Goal: Information Seeking & Learning: Learn about a topic

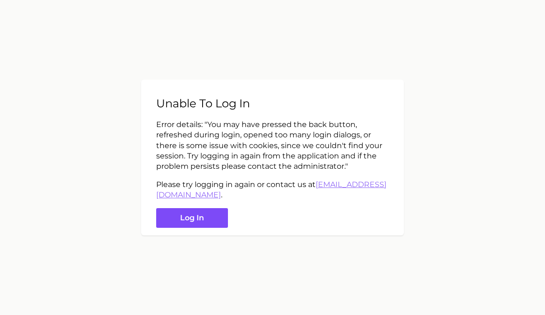
click at [200, 224] on button "Log in" at bounding box center [192, 218] width 72 height 20
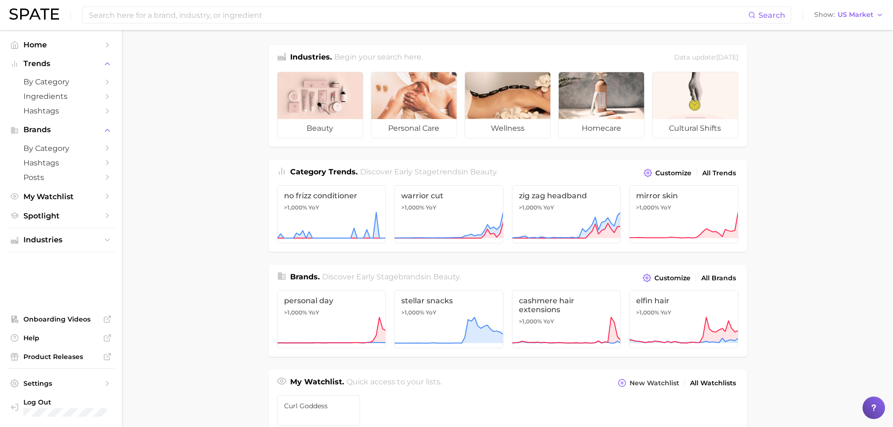
click at [188, 185] on main "Industries. Begin your search here. Data update: [DATE] beauty personal care we…" at bounding box center [507, 396] width 771 height 732
click at [49, 84] on span "by Category" at bounding box center [60, 81] width 75 height 9
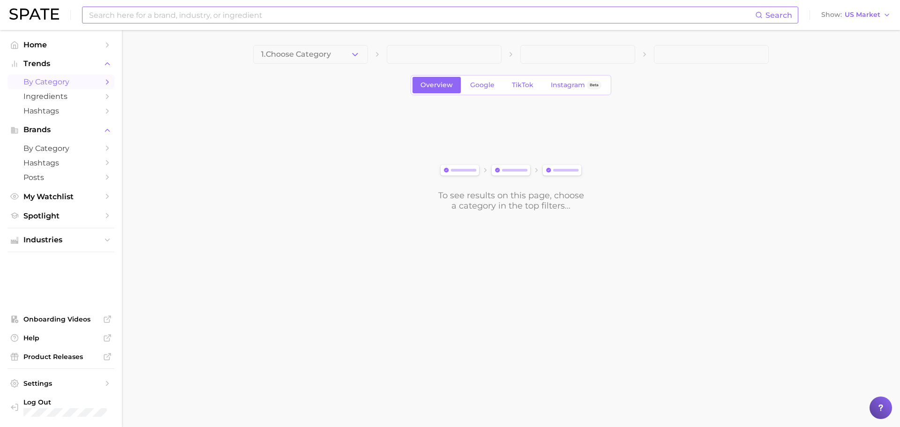
click at [119, 20] on input at bounding box center [421, 15] width 667 height 16
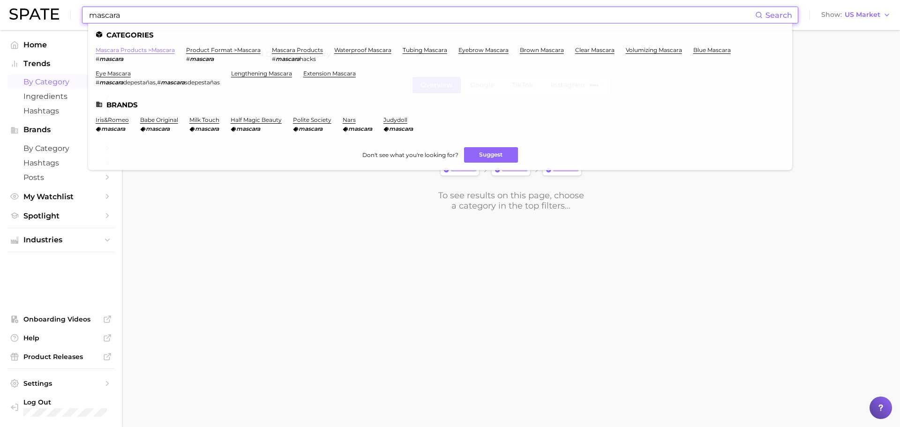
type input "mascara"
click at [130, 53] on link "mascara products > mascara" at bounding box center [135, 49] width 79 height 7
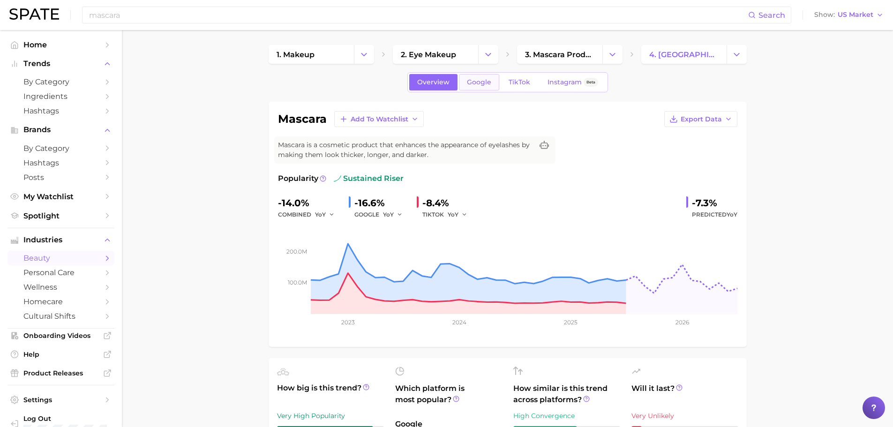
click at [477, 85] on span "Google" at bounding box center [479, 82] width 24 height 8
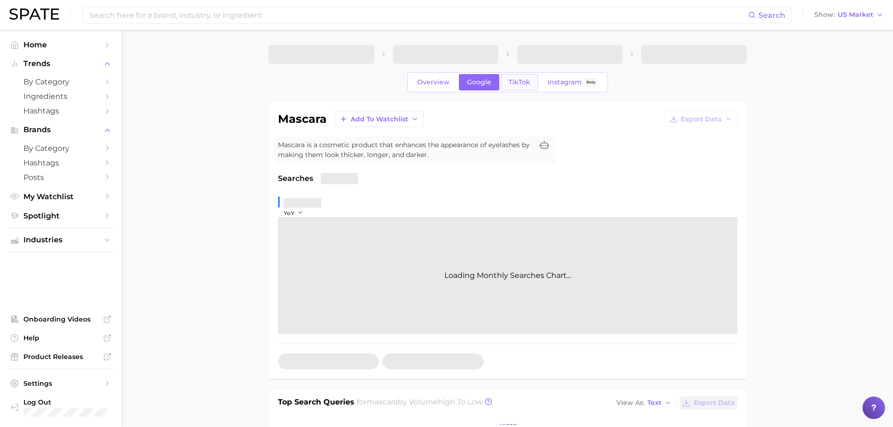
click at [510, 83] on span "TikTok" at bounding box center [520, 82] width 22 height 8
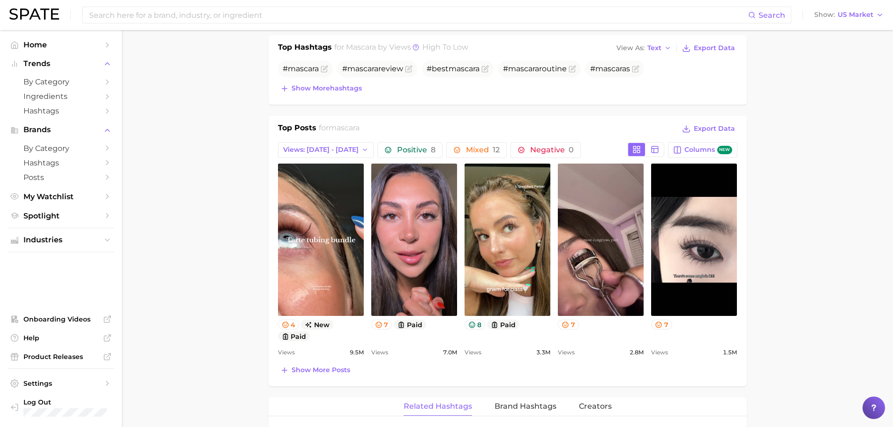
scroll to position [375, 0]
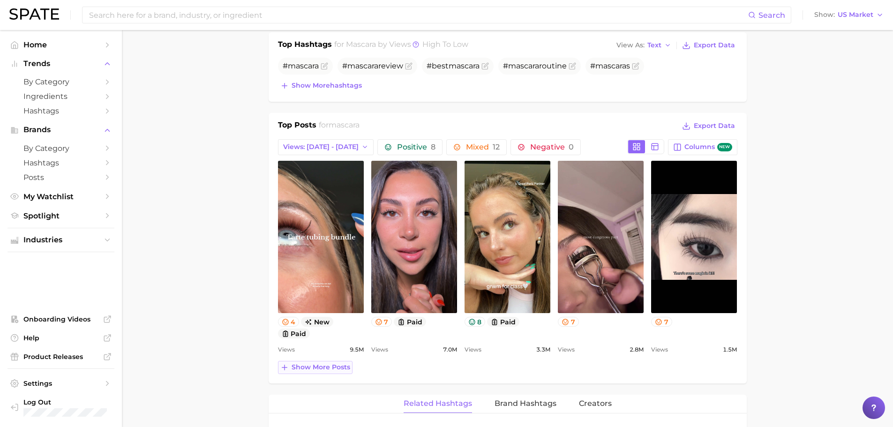
click at [324, 315] on span "Show more posts" at bounding box center [321, 367] width 59 height 8
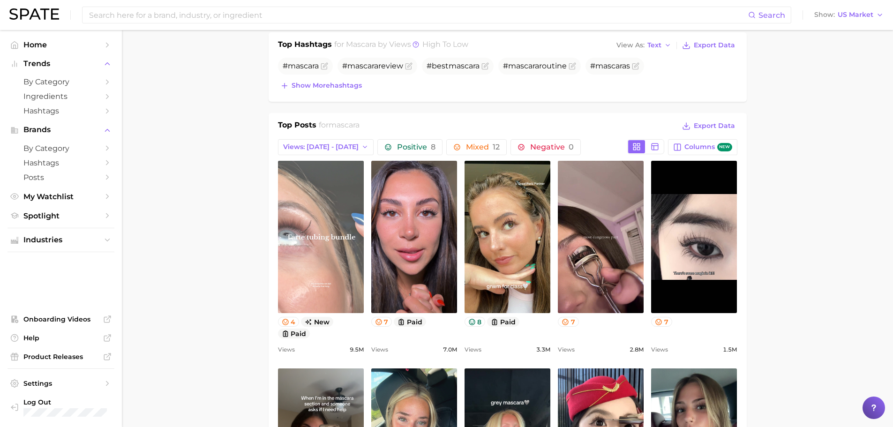
scroll to position [0, 0]
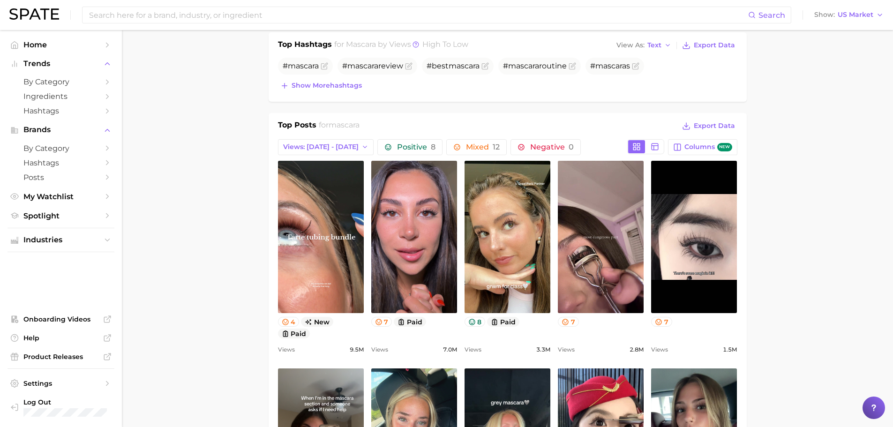
click at [213, 194] on main "1. makeup 2. eye makeup 3. mascara products 4. mascara Overview Google TikTok I…" at bounding box center [507, 426] width 771 height 1542
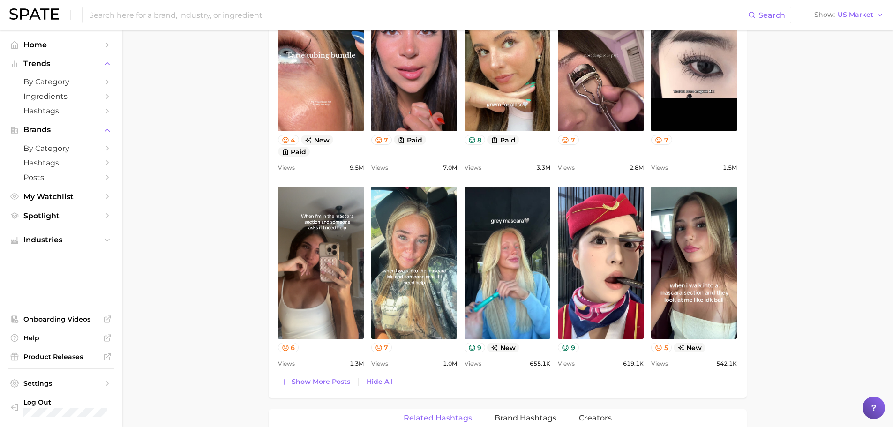
scroll to position [563, 0]
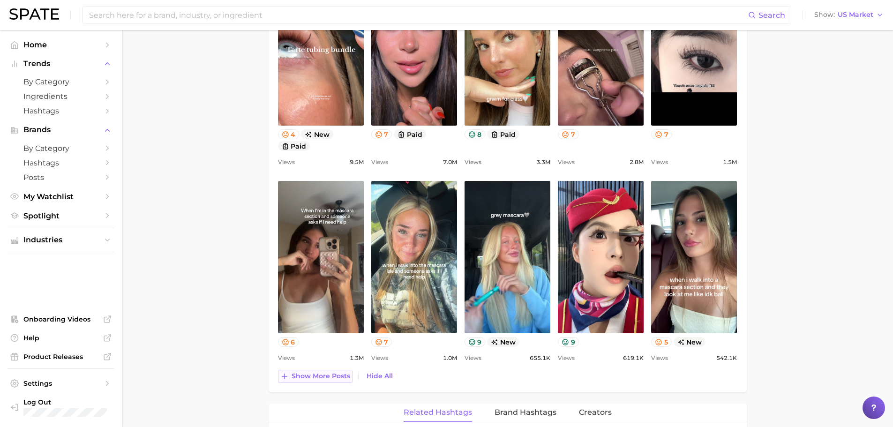
click at [320, 315] on span "Show more posts" at bounding box center [321, 376] width 59 height 8
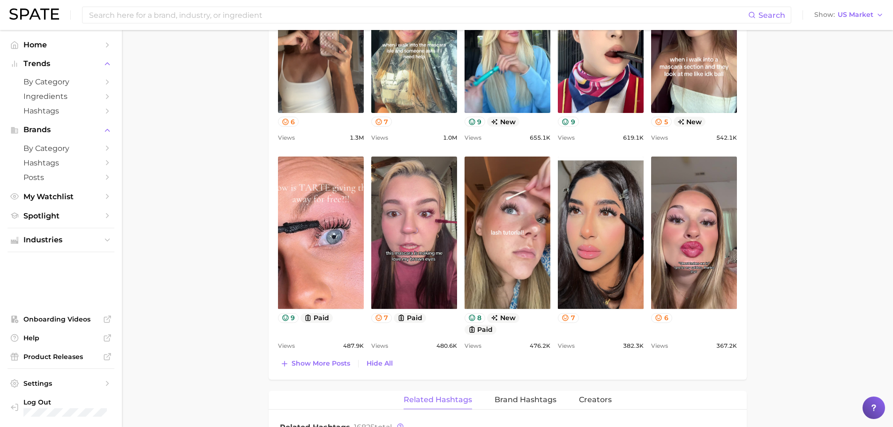
scroll to position [797, 0]
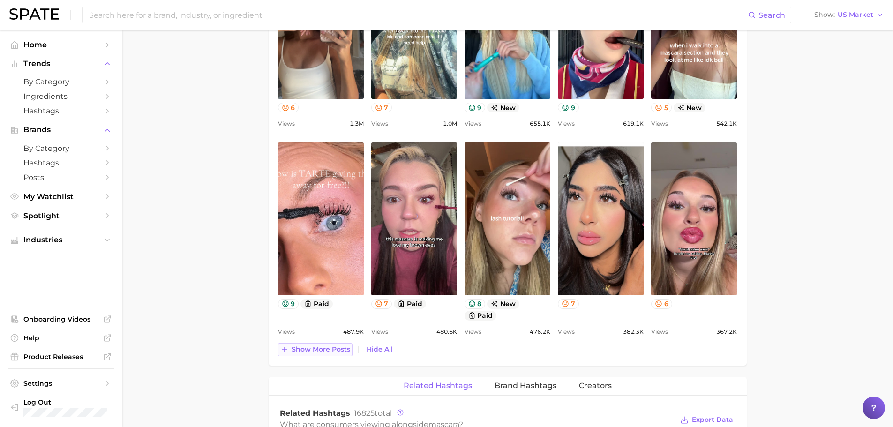
click at [305, 315] on span "Show more posts" at bounding box center [321, 350] width 59 height 8
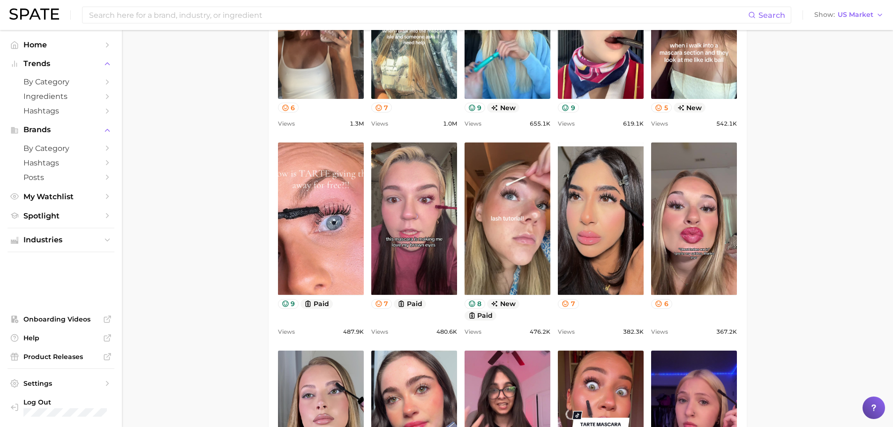
scroll to position [0, 0]
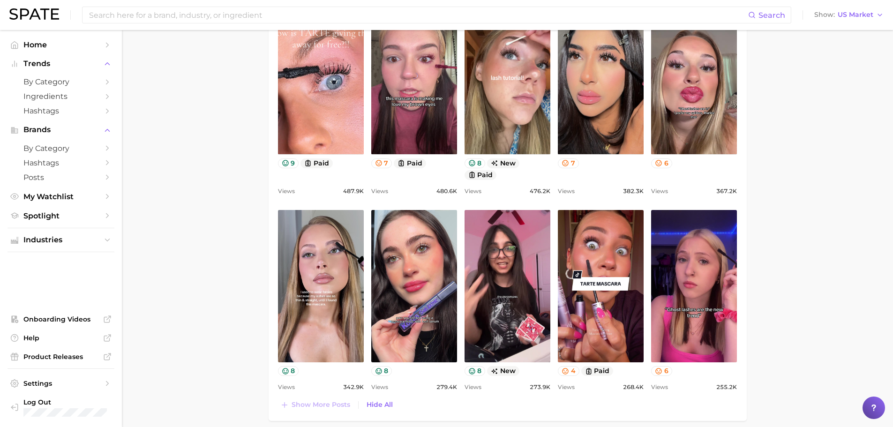
click at [233, 259] on main "1. makeup 2. eye makeup 3. mascara products 4. mascara Overview Google TikTok I…" at bounding box center [507, 65] width 771 height 1946
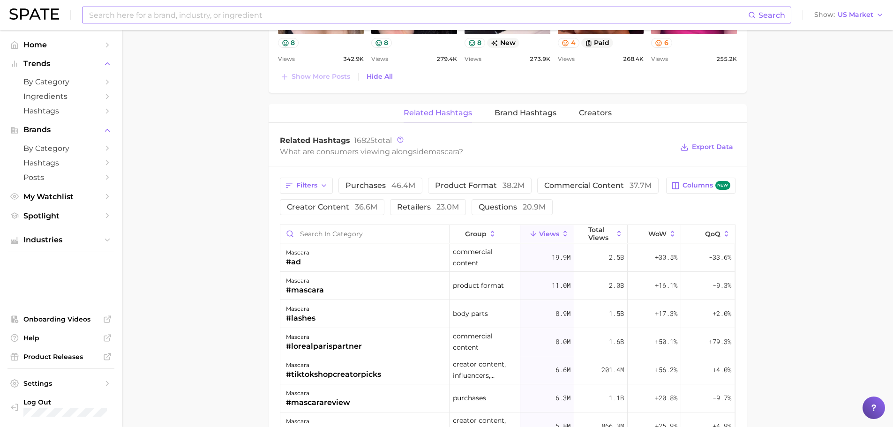
click at [137, 19] on input at bounding box center [418, 15] width 660 height 16
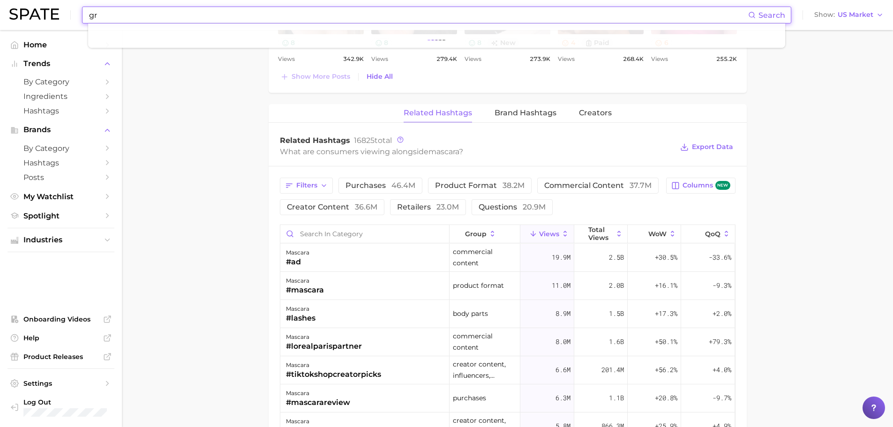
type input "g"
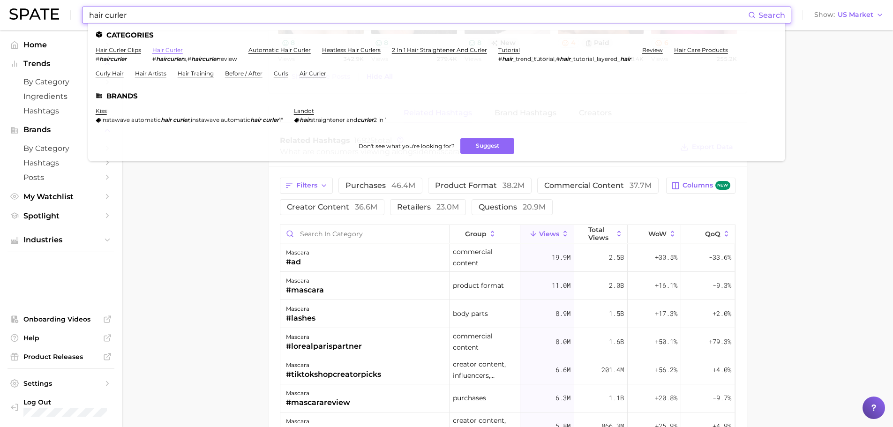
type input "hair curler"
click at [155, 48] on link "hair curler" at bounding box center [167, 49] width 30 height 7
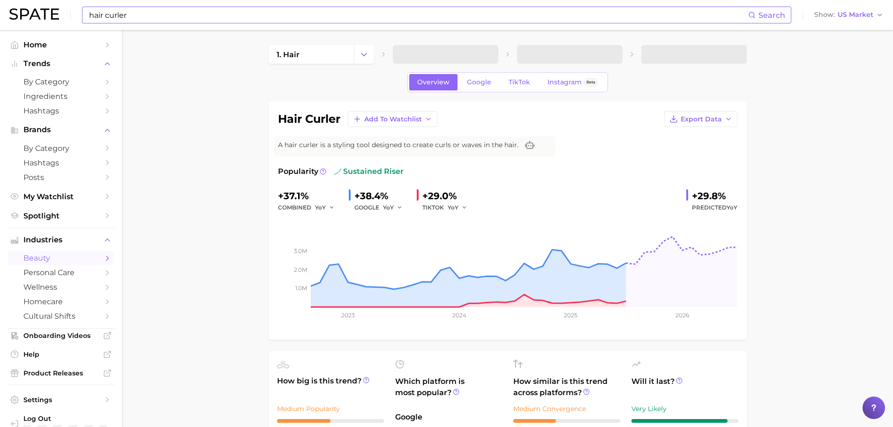
click at [530, 83] on link "TikTok" at bounding box center [520, 82] width 38 height 16
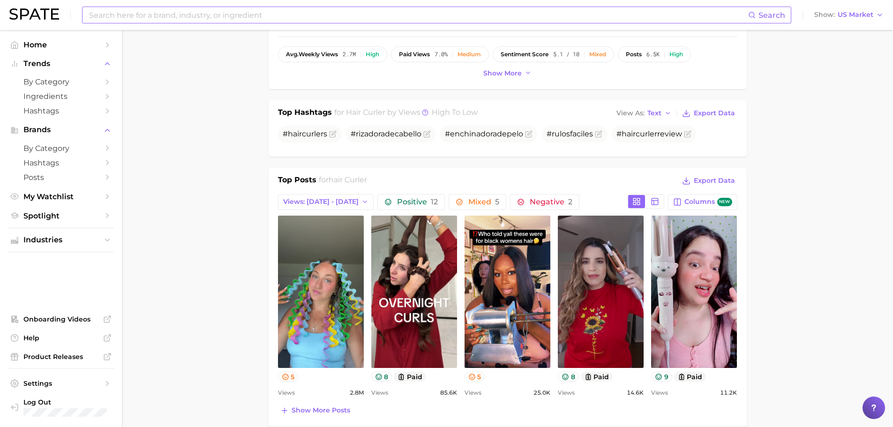
scroll to position [375, 0]
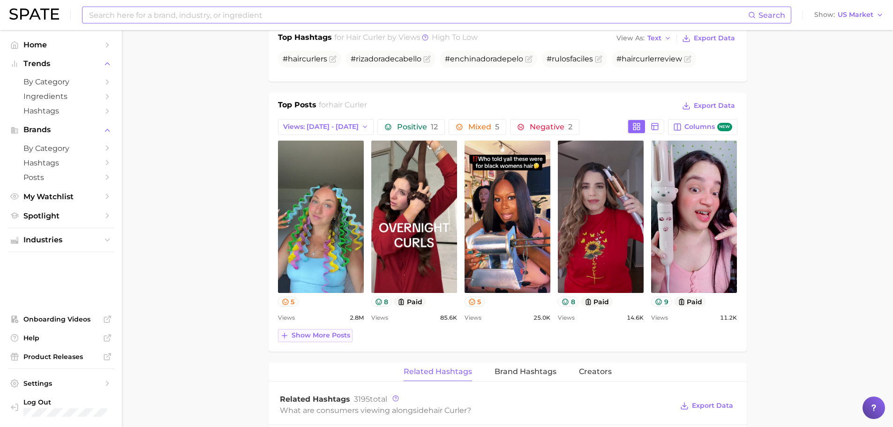
click at [320, 315] on span "Show more posts" at bounding box center [321, 335] width 59 height 8
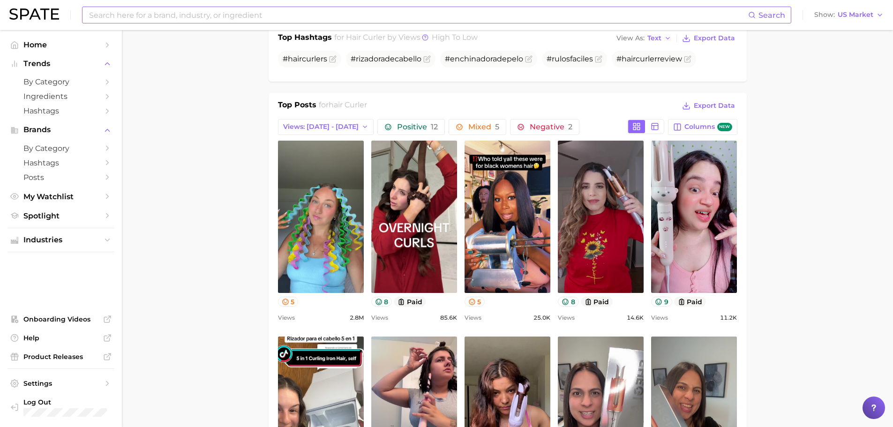
scroll to position [0, 0]
click at [243, 193] on main "1. hair 2. hair styling products 3. hair irons & wands 4. hair curler Overview …" at bounding box center [507, 410] width 771 height 1510
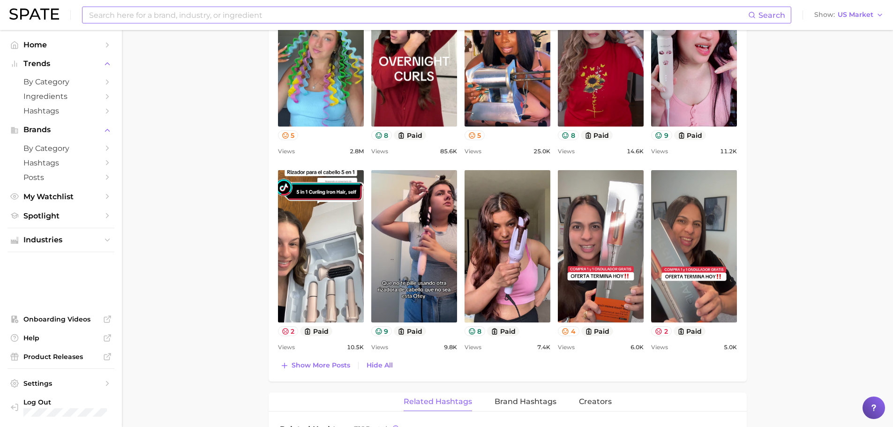
scroll to position [563, 0]
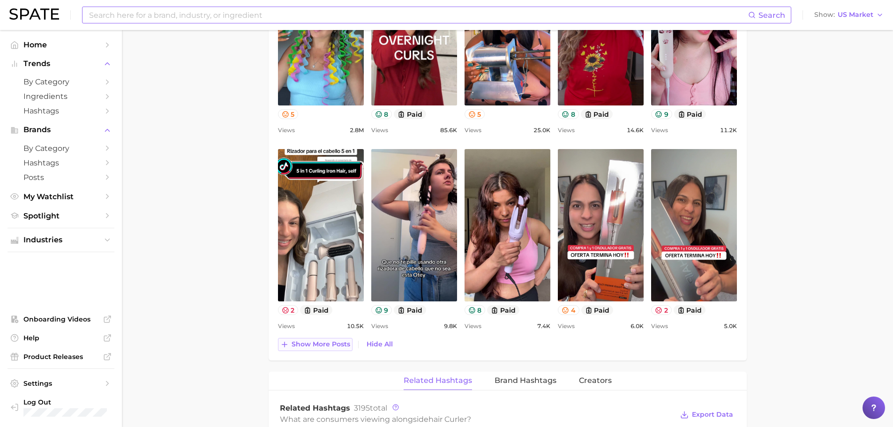
click at [325, 315] on span "Show more posts" at bounding box center [321, 344] width 59 height 8
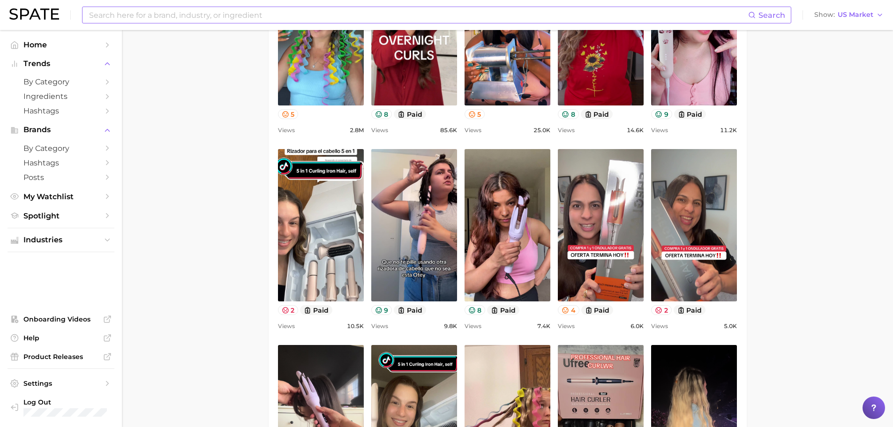
scroll to position [0, 0]
click at [246, 215] on main "1. hair 2. hair styling products 3. hair irons & wands 4. hair curler Overview …" at bounding box center [507, 320] width 771 height 1706
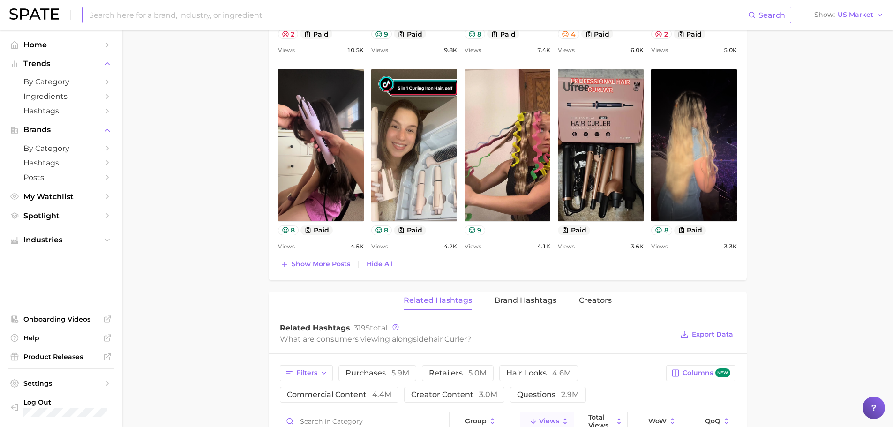
scroll to position [844, 0]
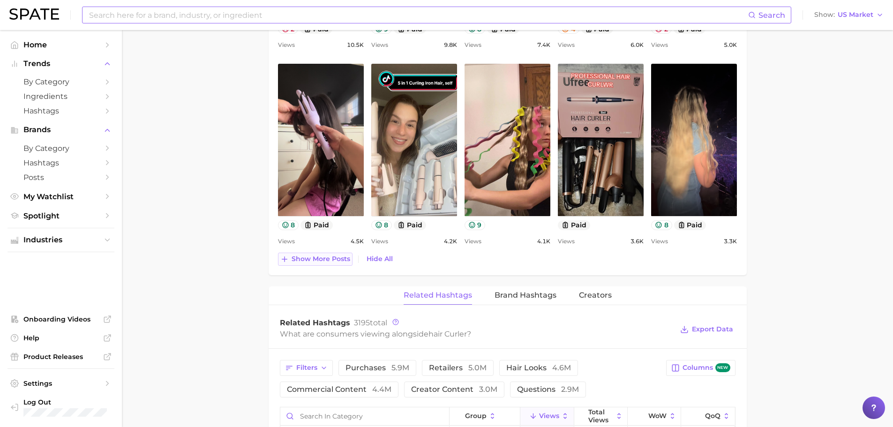
click at [300, 261] on span "Show more posts" at bounding box center [321, 259] width 59 height 8
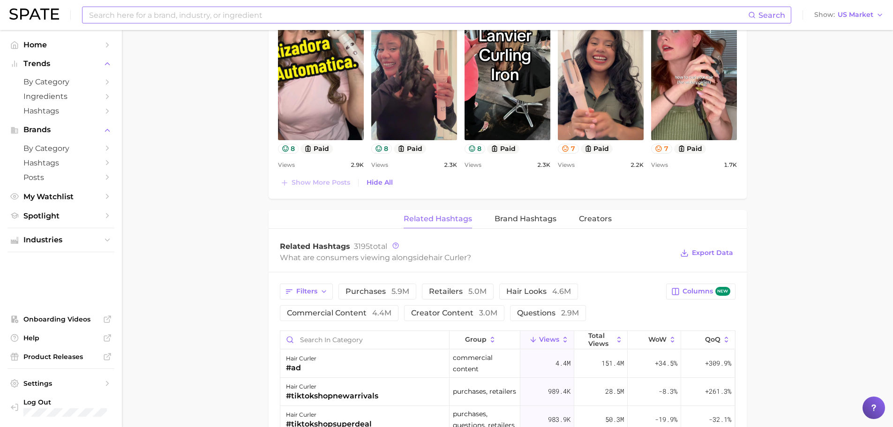
scroll to position [1125, 0]
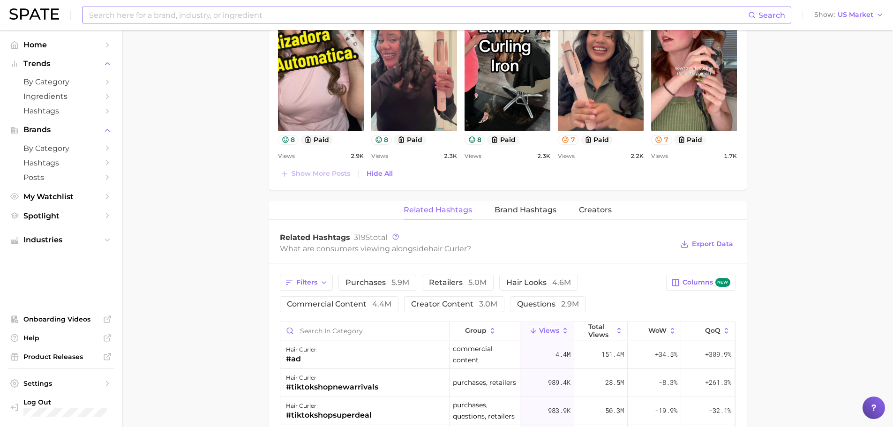
click at [121, 13] on input at bounding box center [418, 15] width 660 height 16
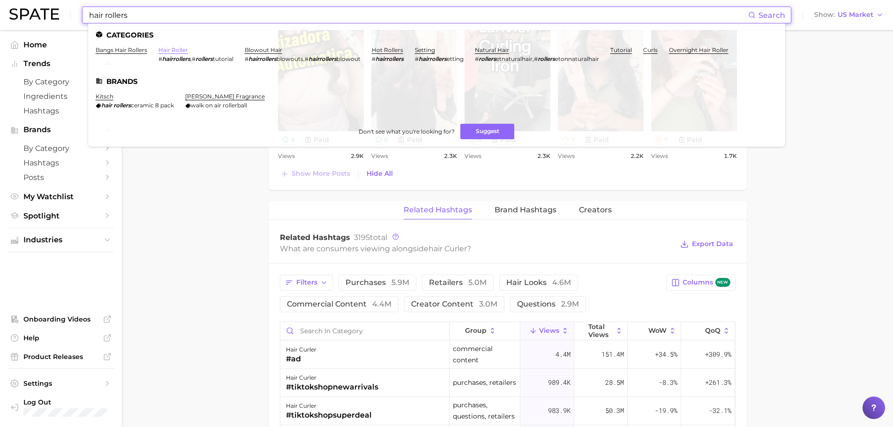
type input "hair rollers"
click at [167, 48] on link "hair roller" at bounding box center [173, 49] width 30 height 7
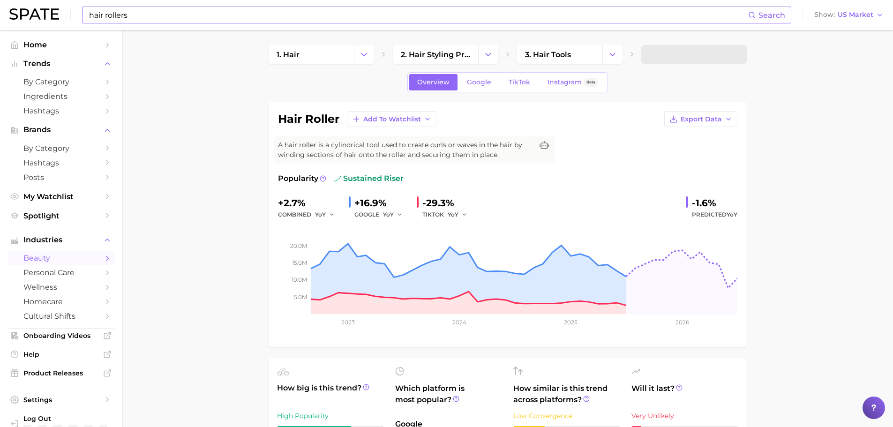
click at [509, 82] on span "TikTok" at bounding box center [520, 82] width 22 height 8
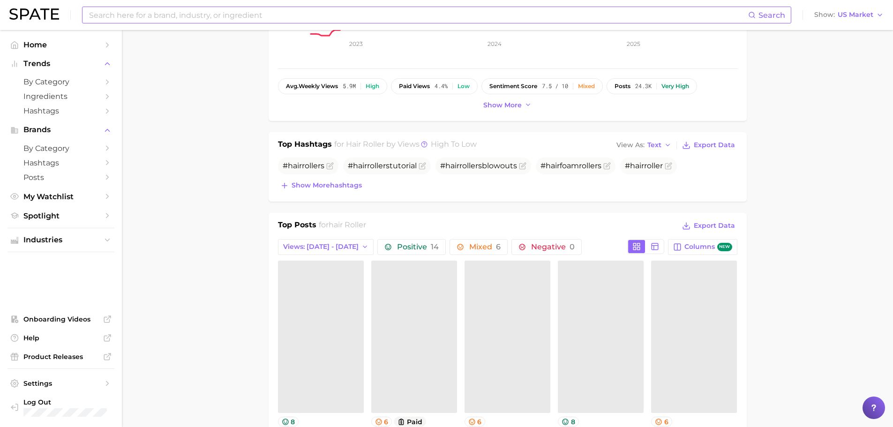
scroll to position [281, 0]
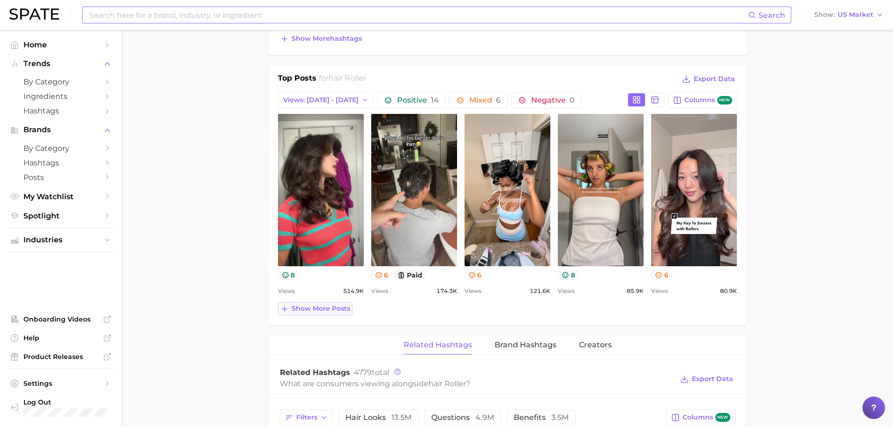
click at [314, 304] on button "Show more posts" at bounding box center [315, 308] width 75 height 13
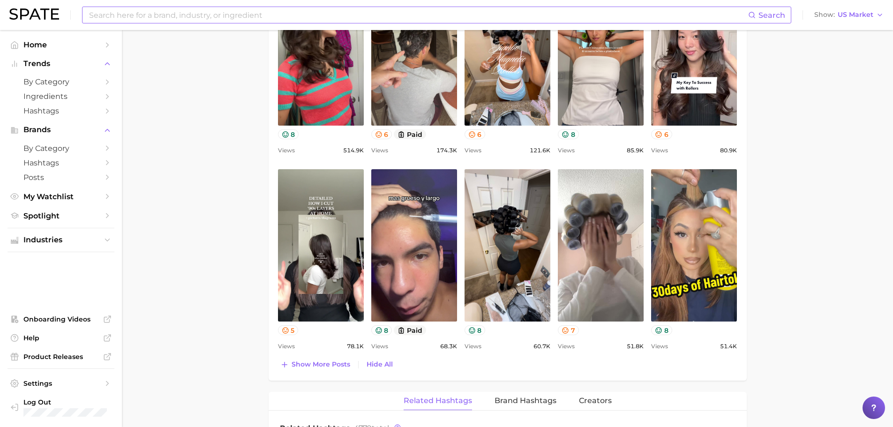
click at [214, 199] on main "1. hair 2. hair styling products 3. hair tools 4. hair roller Overview Google T…" at bounding box center [507, 232] width 771 height 1530
click at [309, 315] on span "Show more posts" at bounding box center [321, 365] width 59 height 8
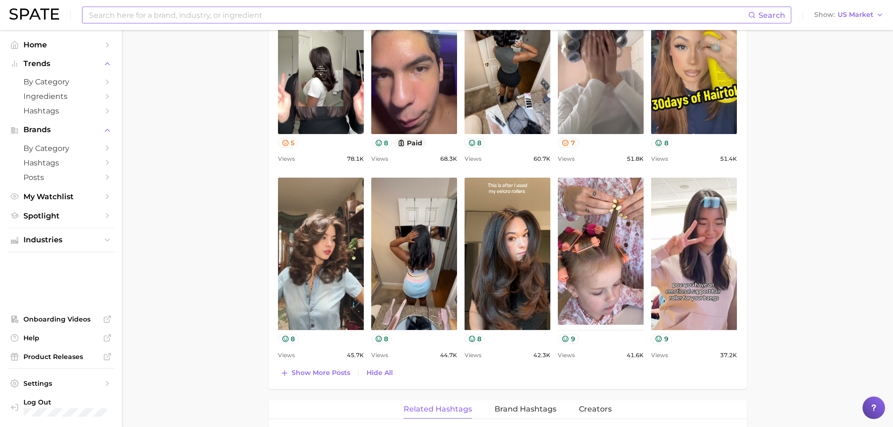
click at [233, 205] on main "1. hair 2. hair styling products 3. hair tools 4. hair roller Overview Google T…" at bounding box center [507, 143] width 771 height 1726
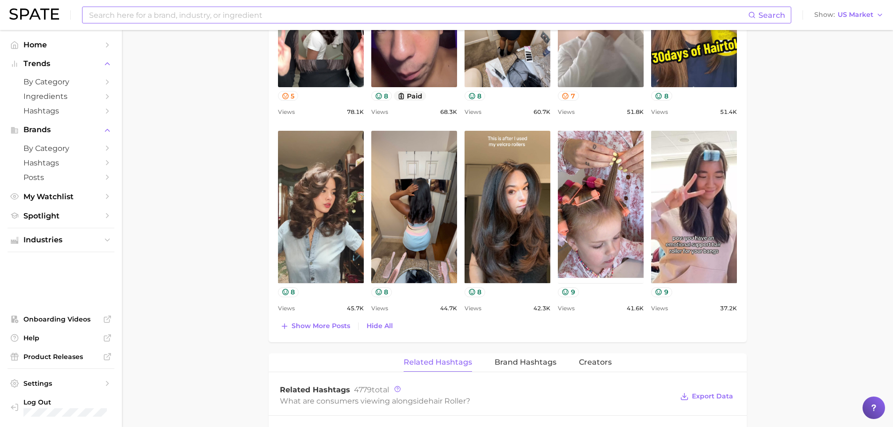
drag, startPoint x: 306, startPoint y: 325, endPoint x: 277, endPoint y: 293, distance: 43.8
click at [307, 315] on span "Show more posts" at bounding box center [321, 326] width 59 height 8
